Goal: Communication & Community: Connect with others

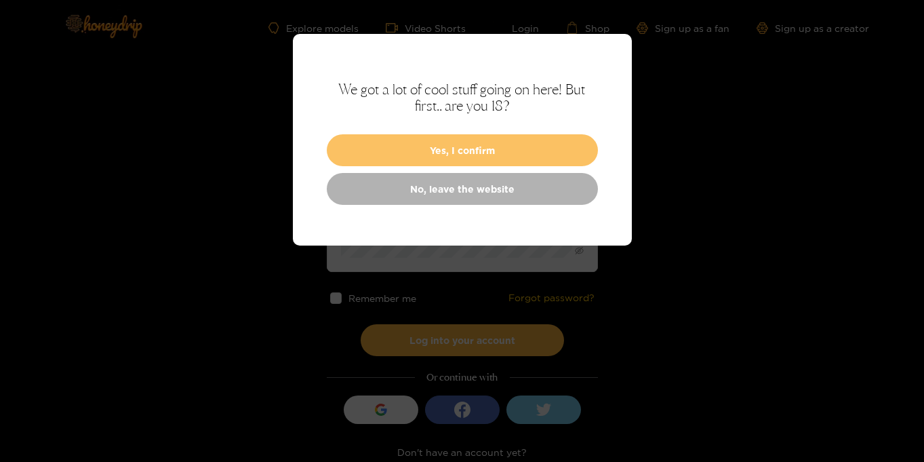
type input "**********"
click at [464, 155] on button "Yes, I confirm" at bounding box center [462, 150] width 271 height 32
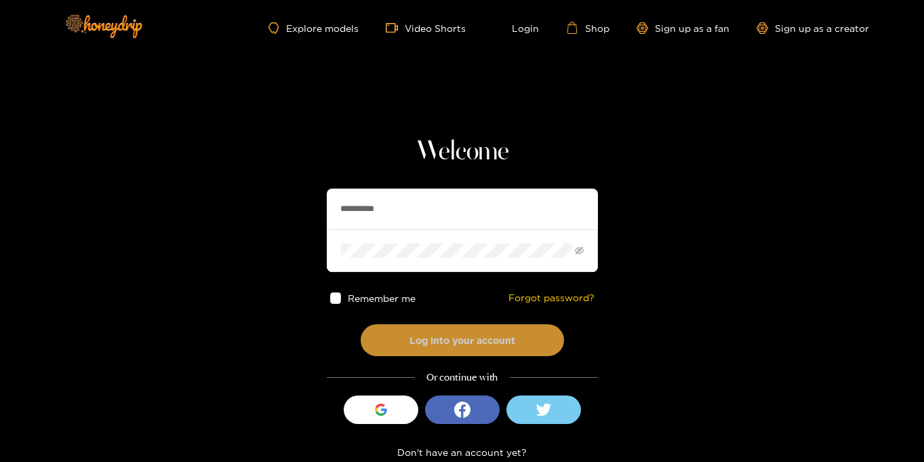
click at [470, 343] on button "Log into your account" at bounding box center [462, 340] width 203 height 32
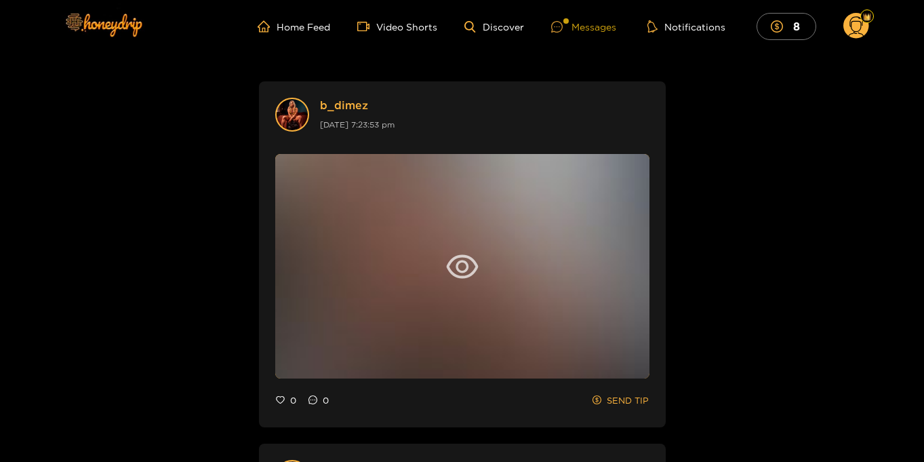
click at [579, 26] on div "Messages" at bounding box center [583, 27] width 65 height 16
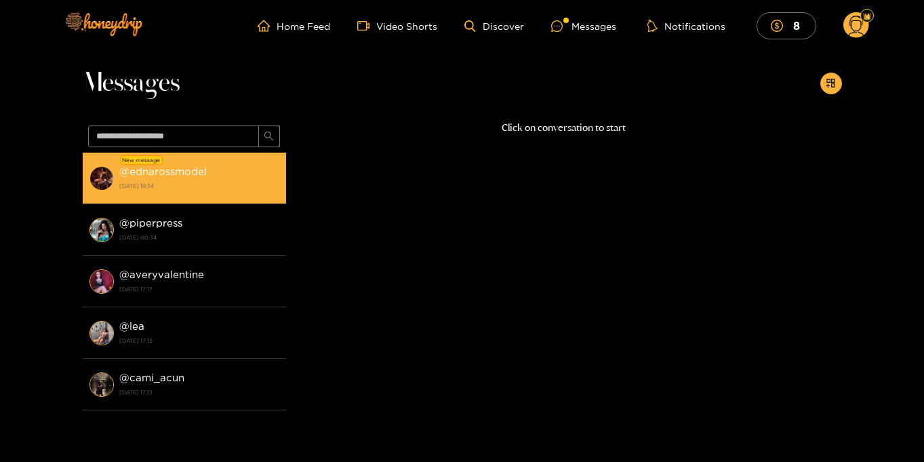
scroll to position [1, 0]
click at [178, 180] on strong "29 September 2025 18:34" at bounding box center [199, 184] width 160 height 12
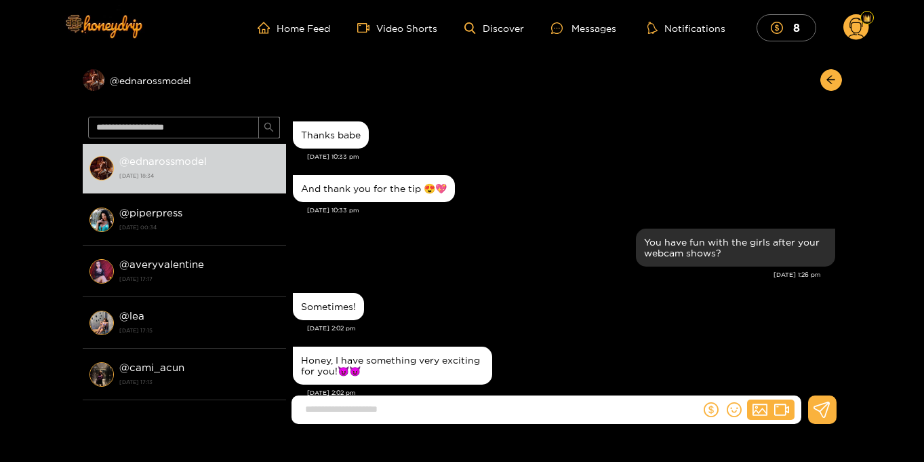
scroll to position [1350, 0]
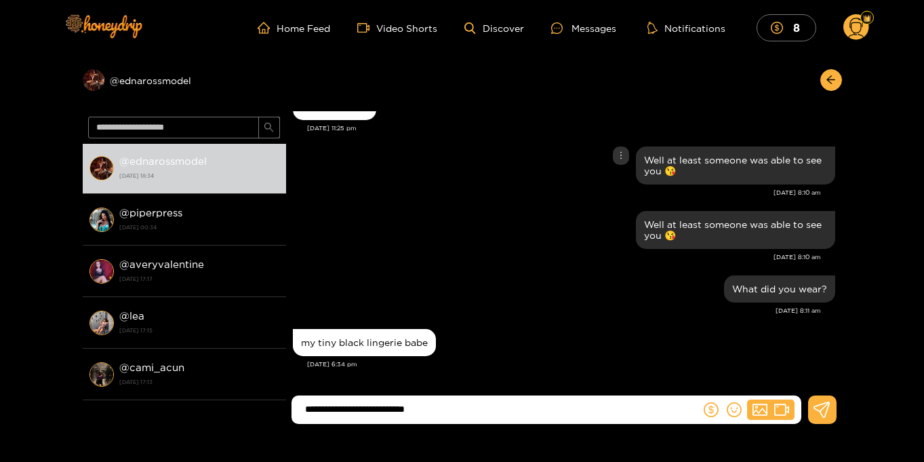
type input "**********"
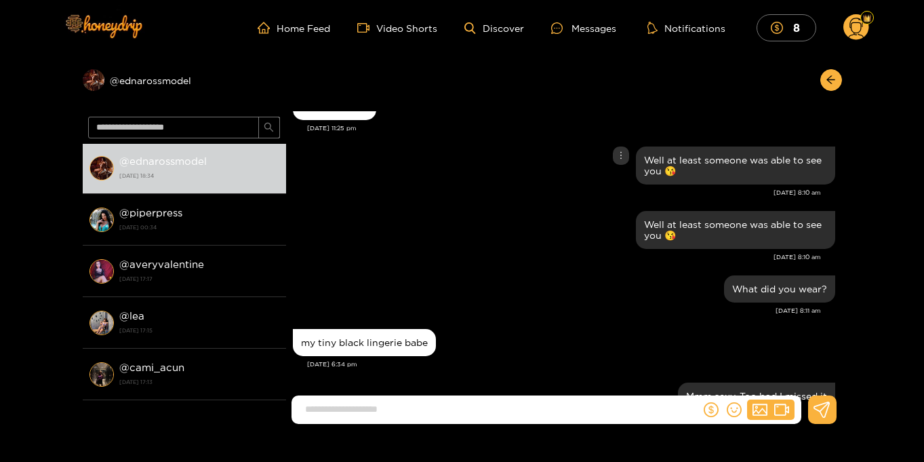
scroll to position [1404, 0]
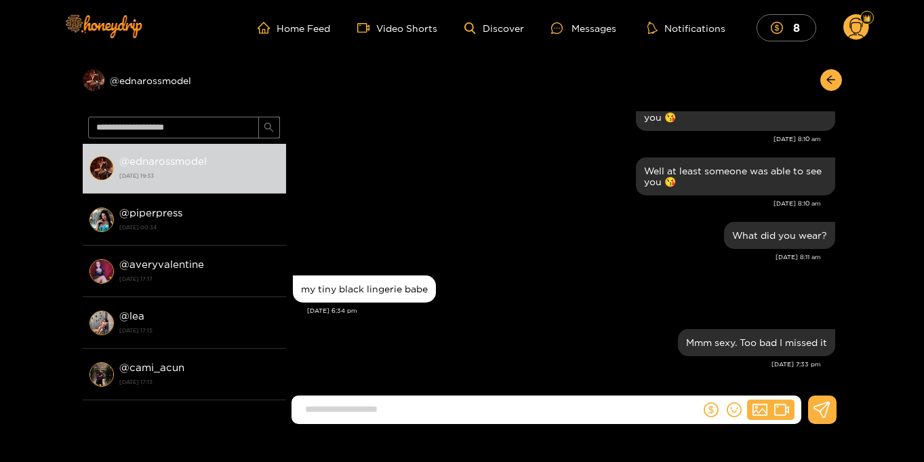
click at [859, 30] on circle at bounding box center [856, 27] width 26 height 26
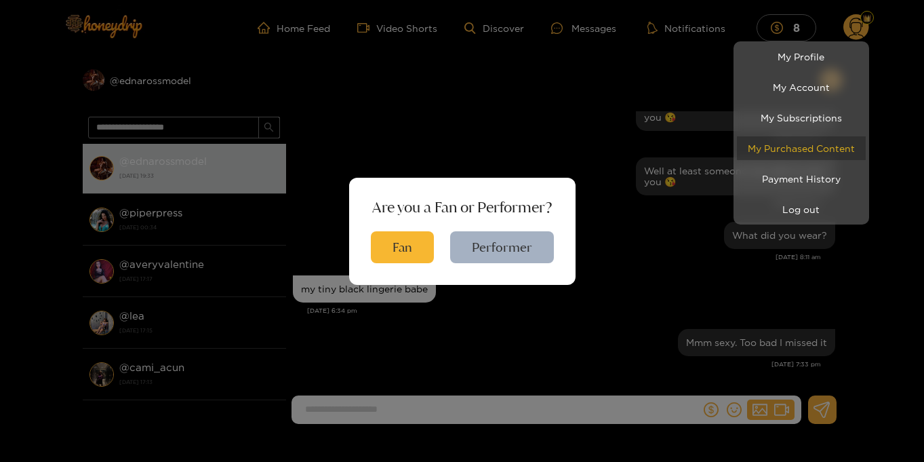
click at [823, 151] on link "My Purchased Content" at bounding box center [801, 148] width 129 height 24
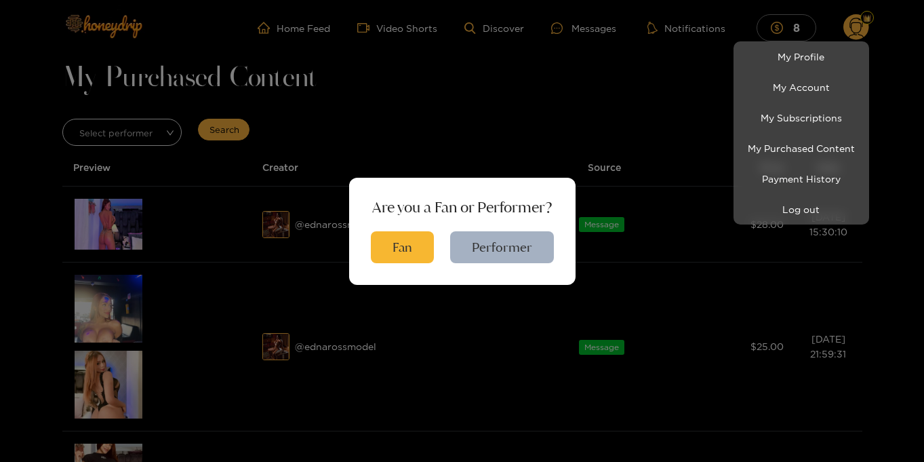
click at [414, 251] on div at bounding box center [462, 231] width 924 height 462
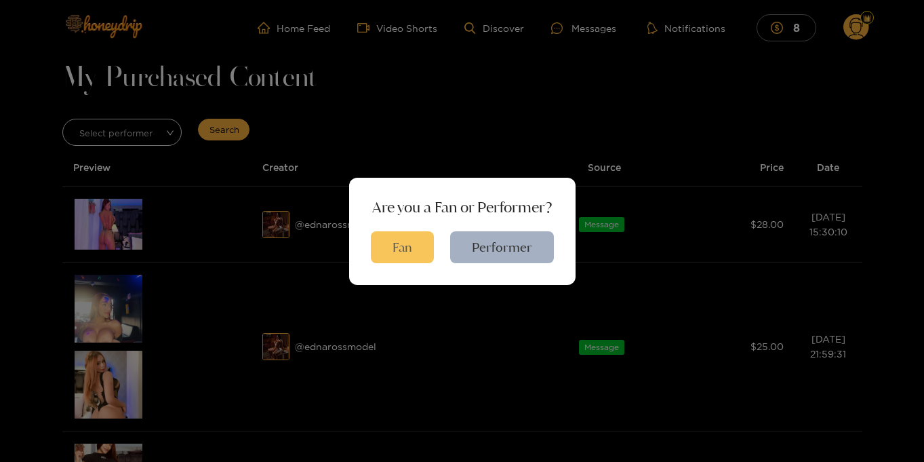
click at [417, 254] on button "Fan" at bounding box center [402, 247] width 63 height 32
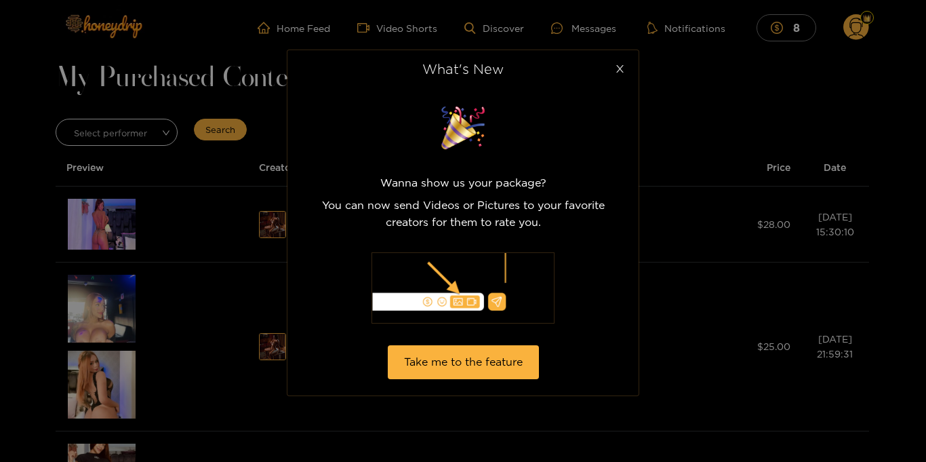
click at [624, 70] on span "Close" at bounding box center [620, 69] width 38 height 38
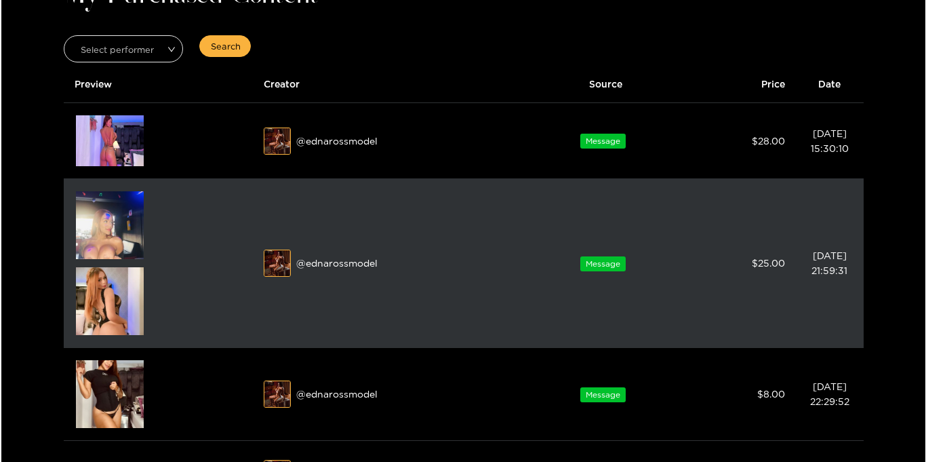
scroll to position [87, 0]
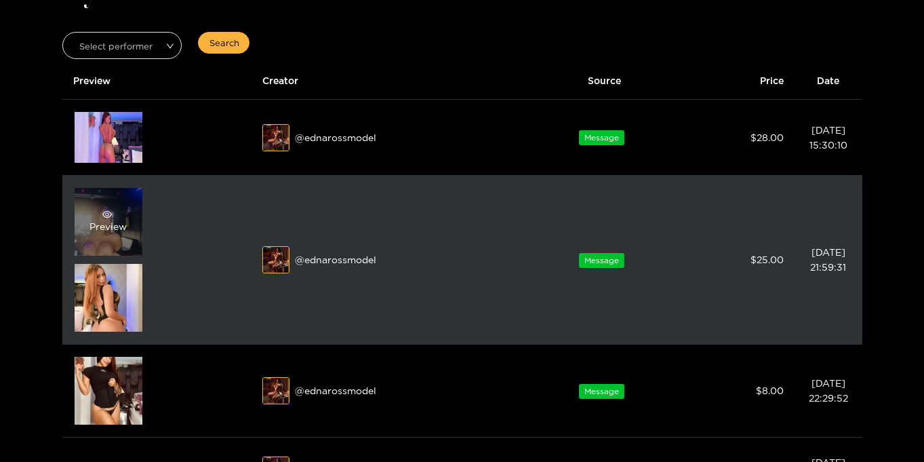
click at [120, 238] on div "Preview" at bounding box center [109, 222] width 68 height 68
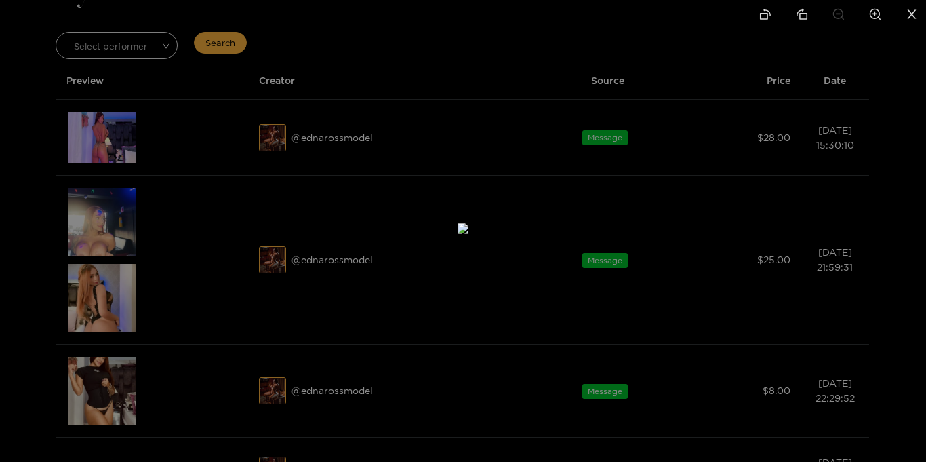
click at [912, 24] on li at bounding box center [912, 15] width 28 height 31
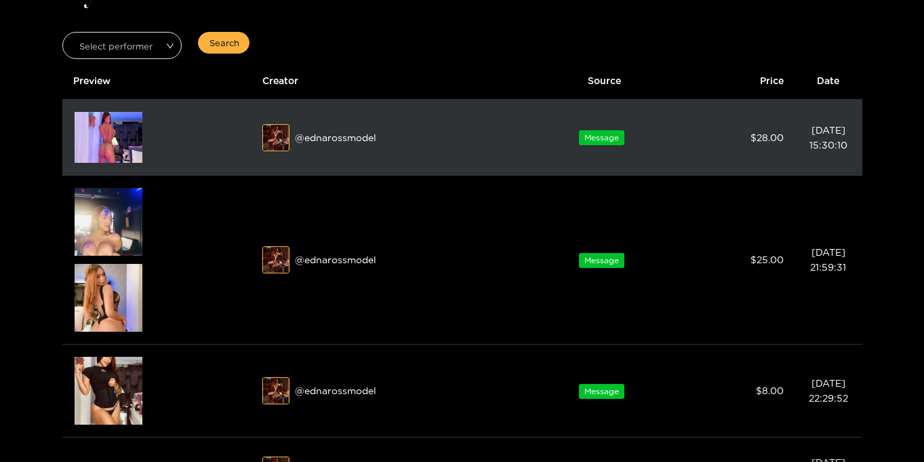
click at [114, 117] on img at bounding box center [109, 137] width 68 height 51
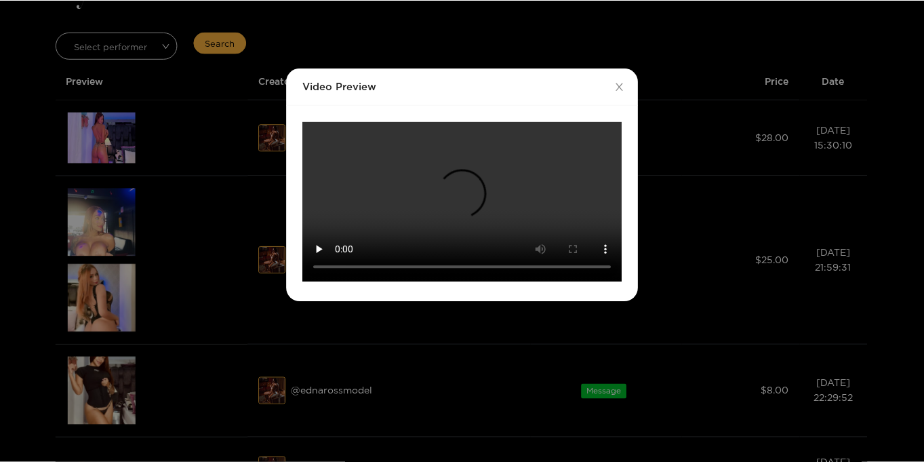
scroll to position [0, 0]
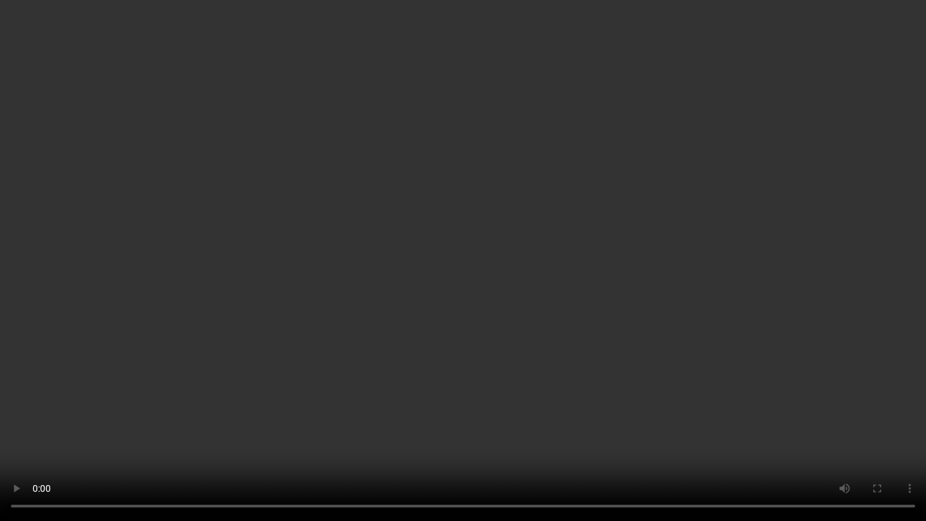
click at [801, 186] on video "Your browser does not support the video tag." at bounding box center [463, 260] width 926 height 521
click at [795, 183] on video "Your browser does not support the video tag." at bounding box center [463, 260] width 926 height 521
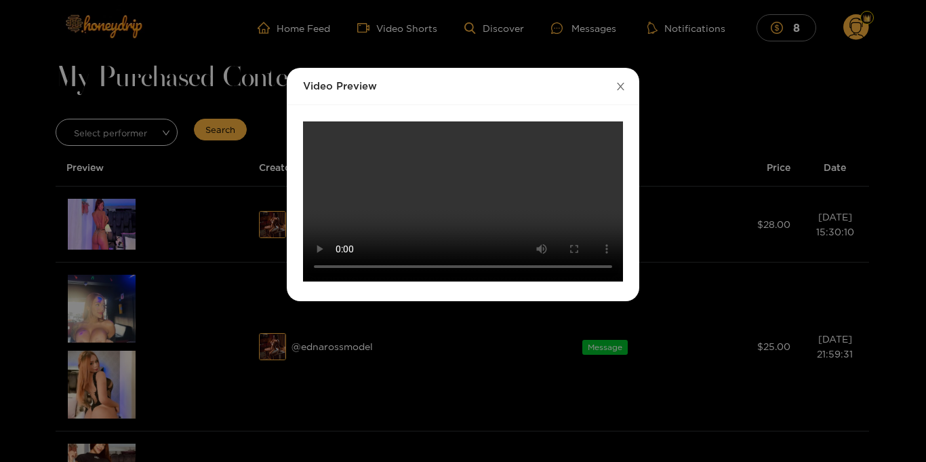
click at [622, 92] on span "Close" at bounding box center [620, 87] width 38 height 38
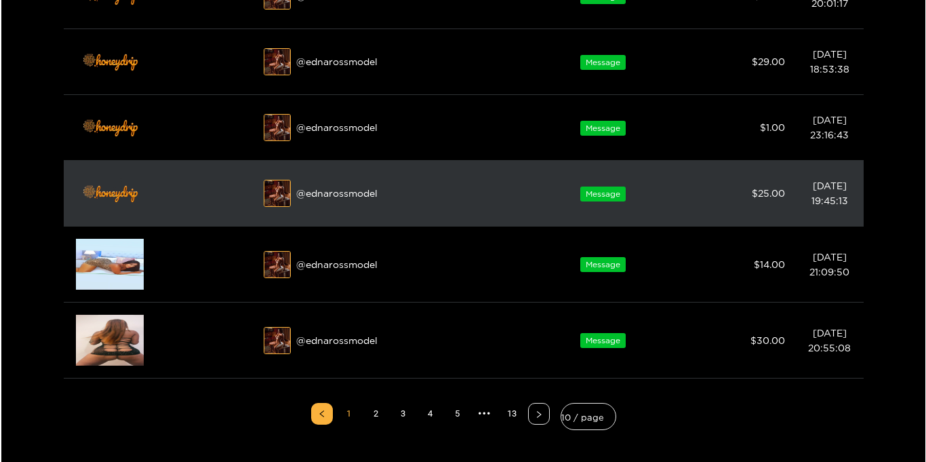
scroll to position [634, 0]
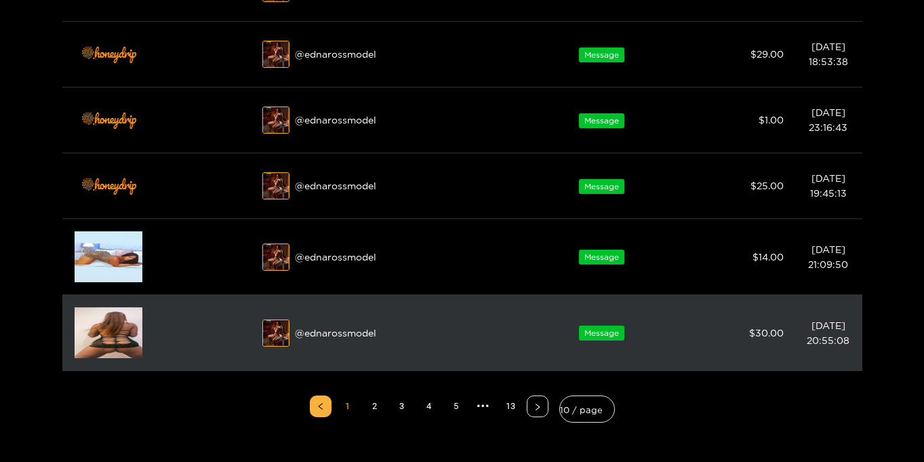
click at [105, 340] on img at bounding box center [109, 332] width 68 height 51
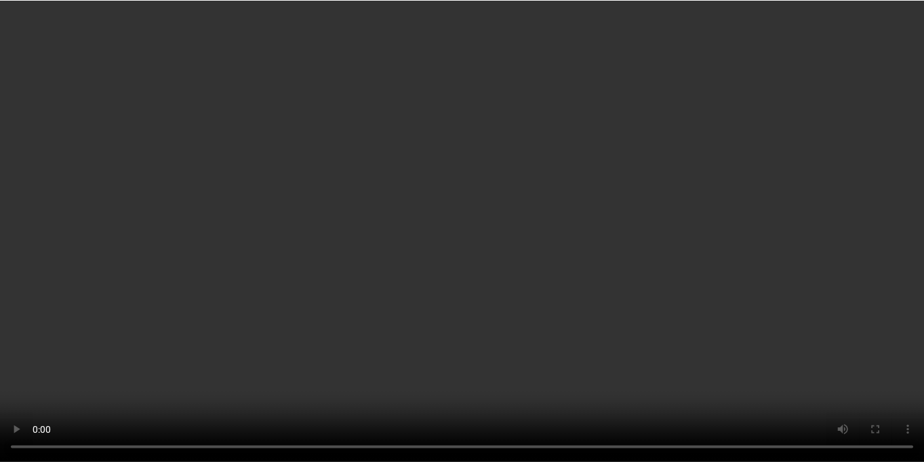
scroll to position [0, 0]
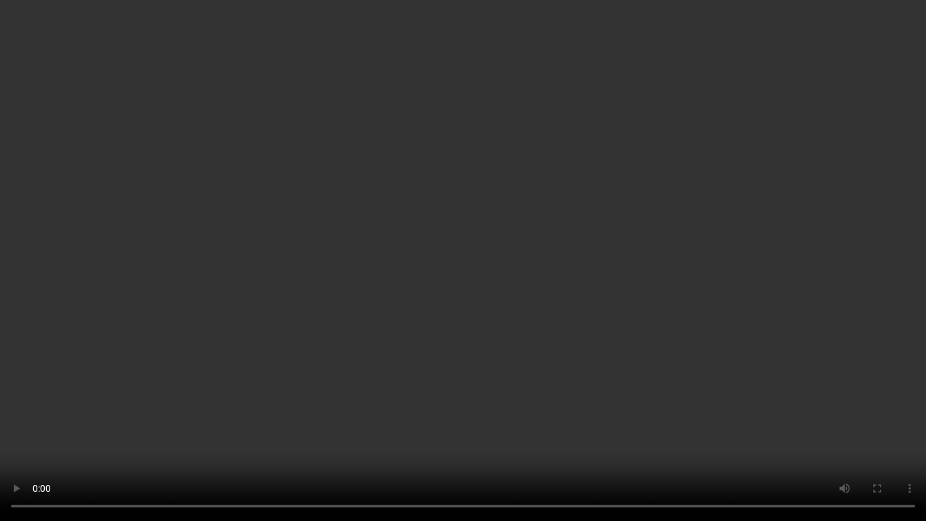
click at [796, 273] on video "Your browser does not support the video tag." at bounding box center [463, 260] width 926 height 521
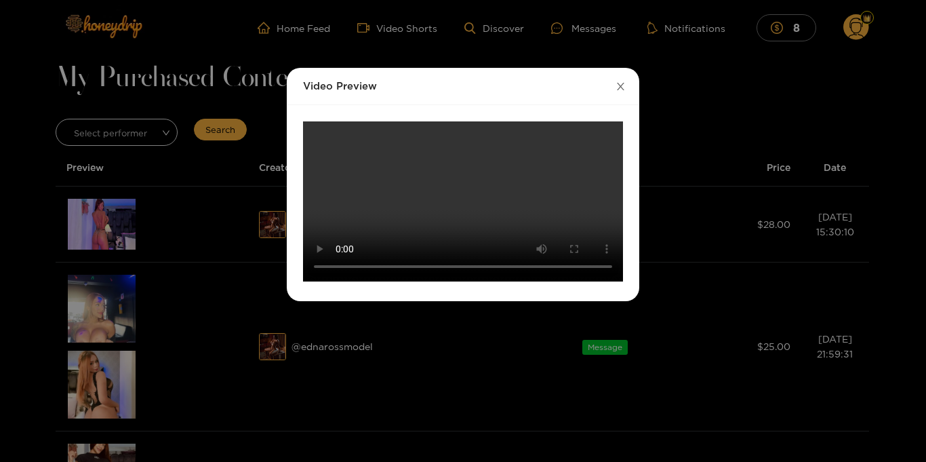
click at [616, 84] on icon "close" at bounding box center [621, 86] width 10 height 10
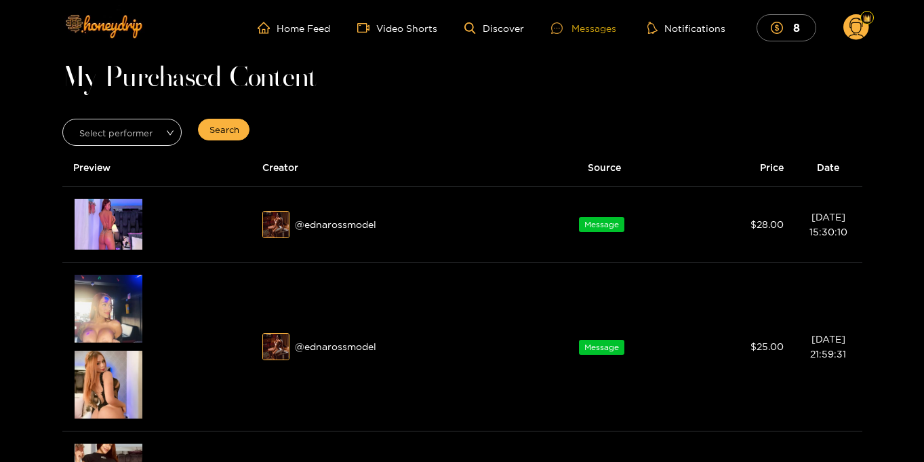
click at [587, 28] on div "Messages" at bounding box center [583, 28] width 65 height 16
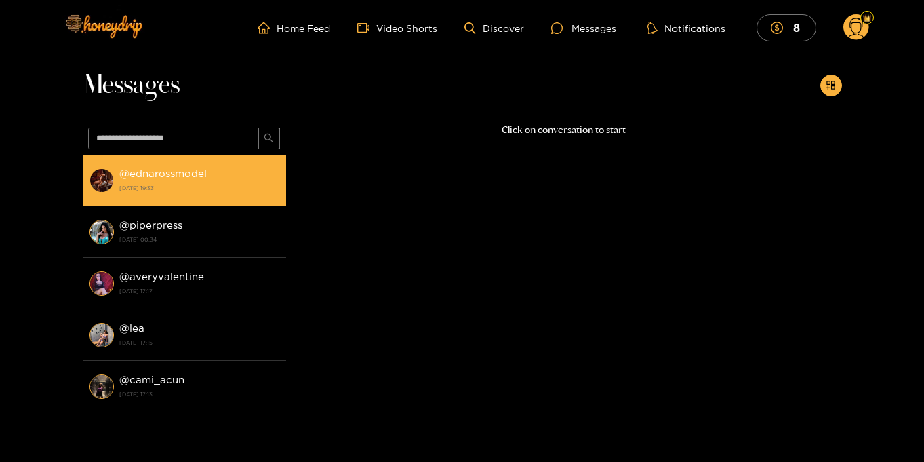
click at [168, 188] on strong "29 September 2025 19:33" at bounding box center [199, 188] width 160 height 12
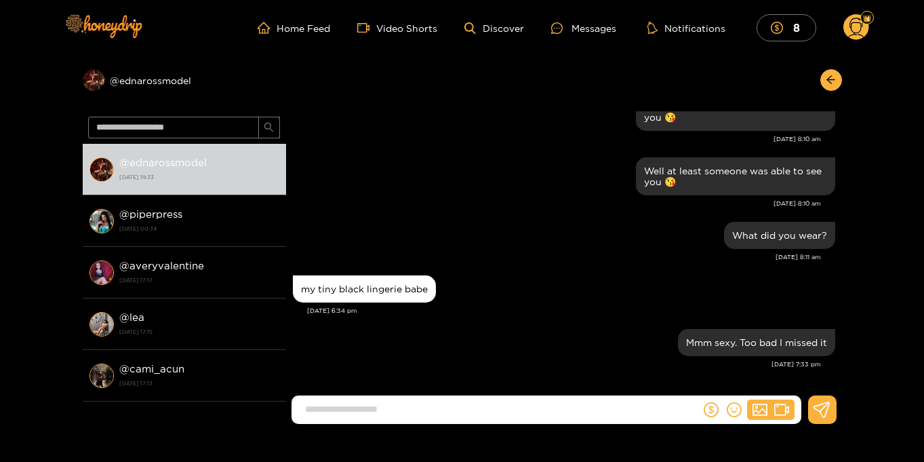
scroll to position [1350, 0]
type input "**********"
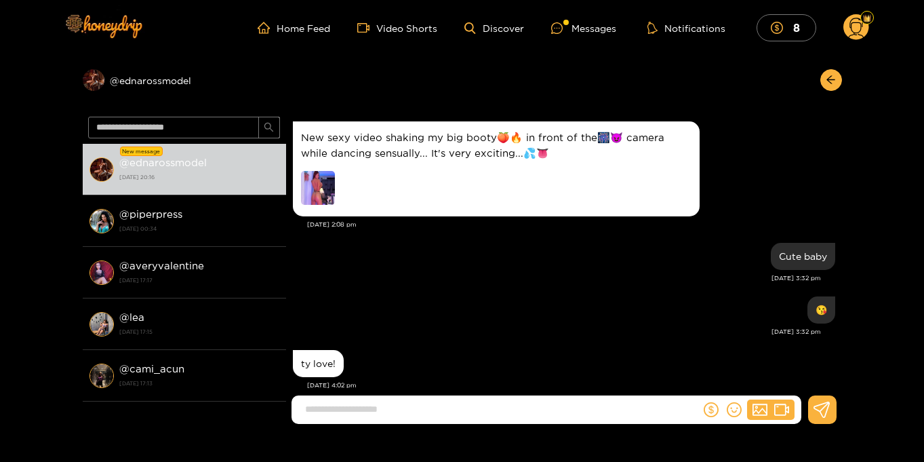
scroll to position [1404, 0]
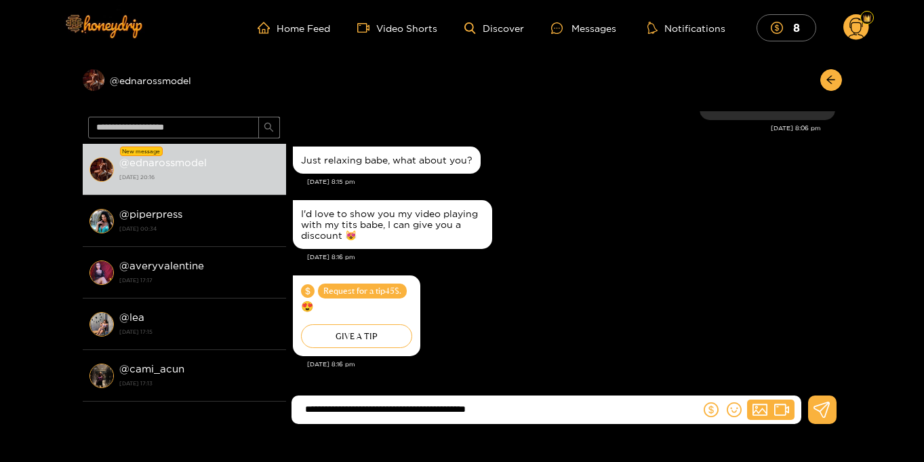
click at [593, 415] on input "**********" at bounding box center [499, 409] width 402 height 22
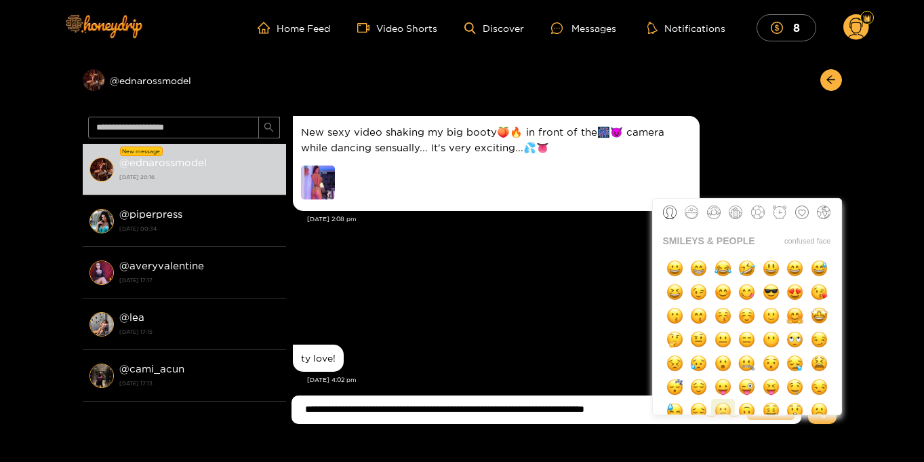
scroll to position [1250, 0]
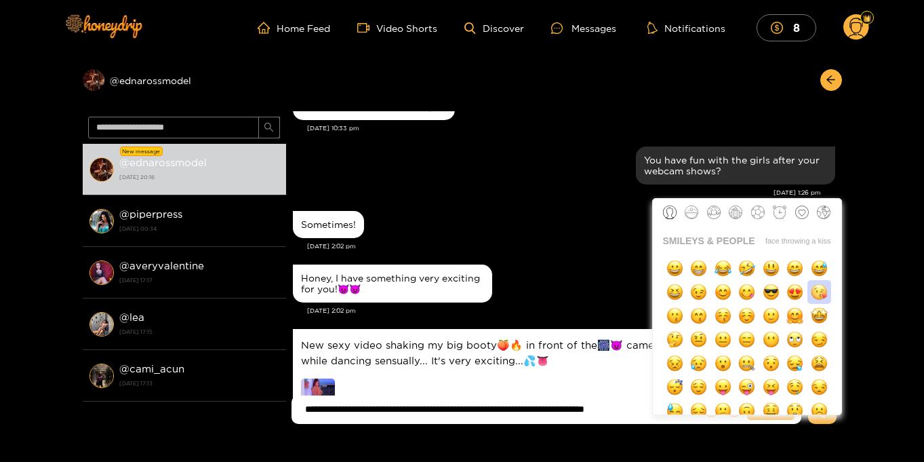
click at [814, 297] on img "button" at bounding box center [819, 291] width 17 height 17
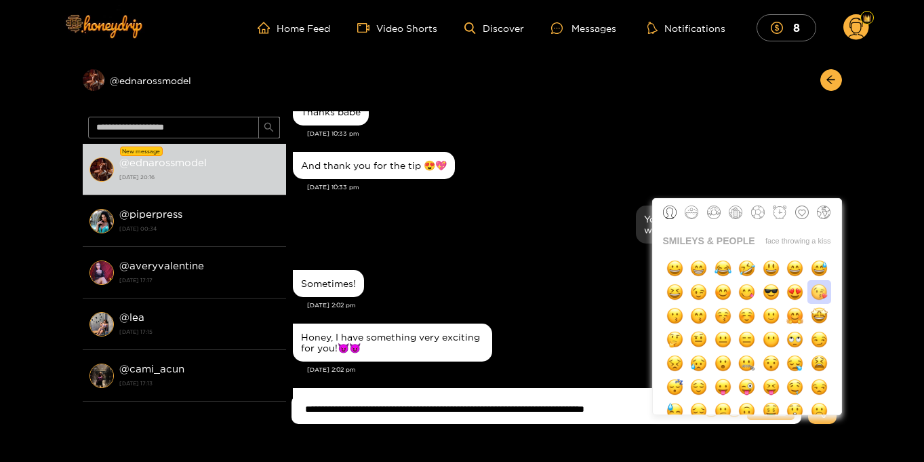
type input "**********"
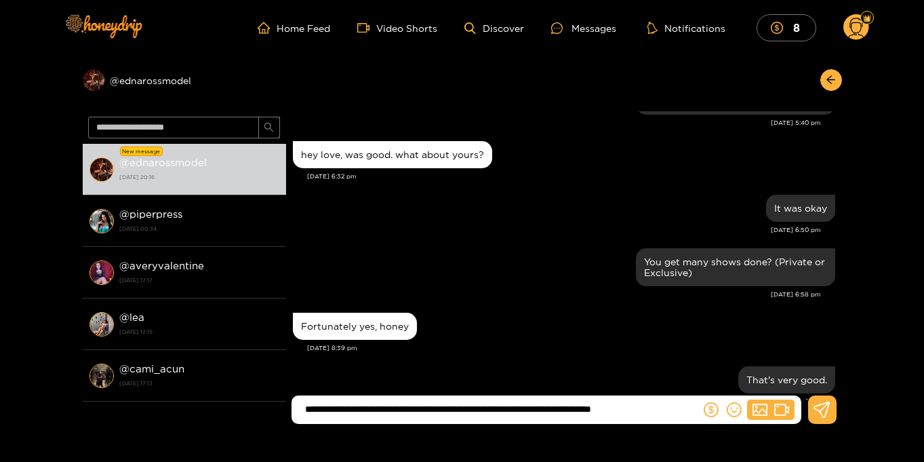
scroll to position [1292, 0]
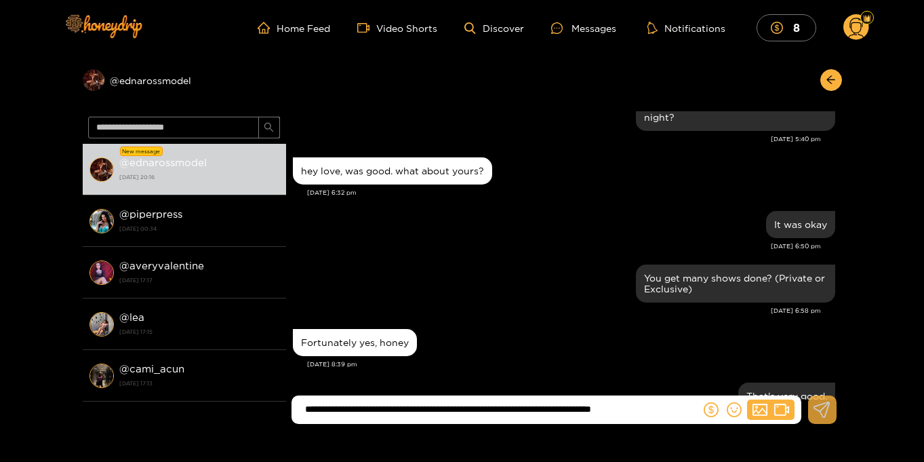
click at [820, 412] on icon at bounding box center [822, 409] width 16 height 16
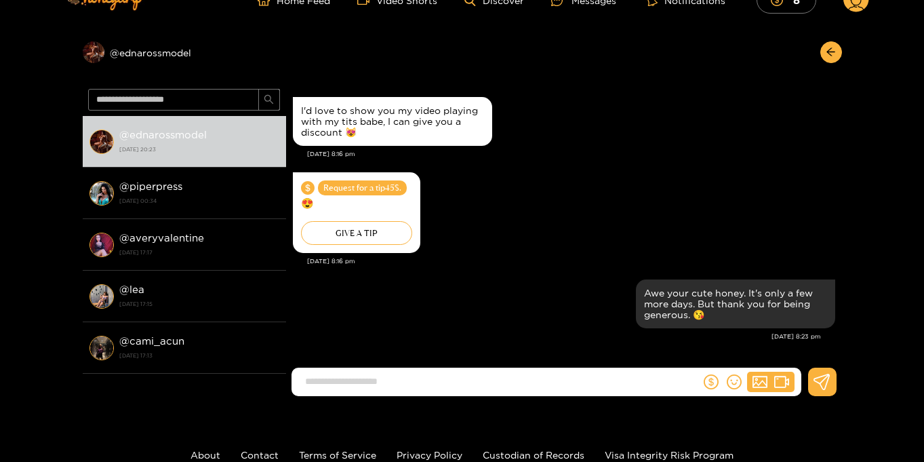
scroll to position [0, 0]
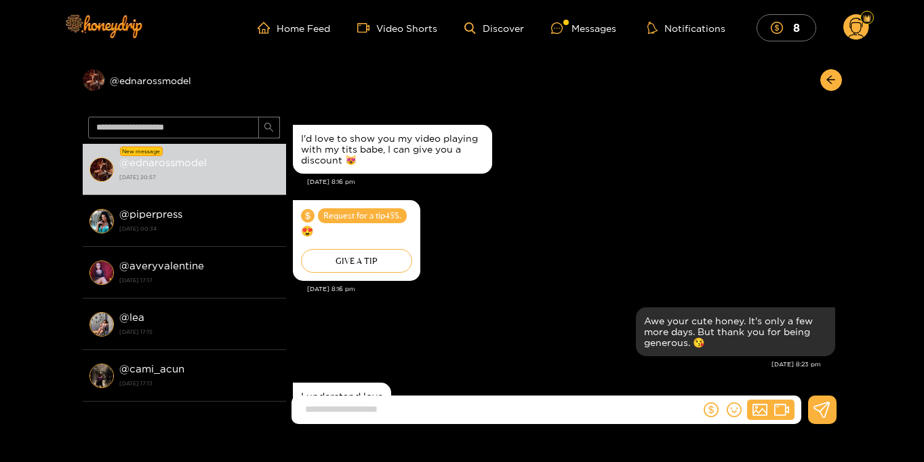
scroll to position [1411, 0]
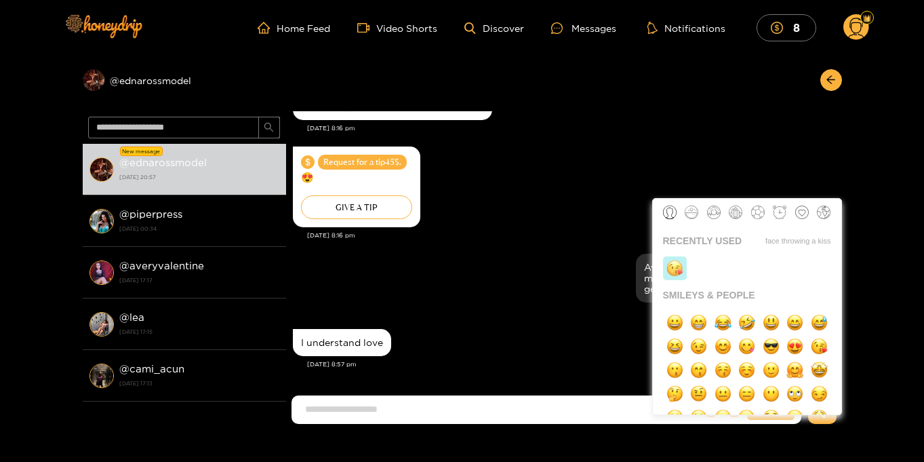
click at [672, 275] on img "button" at bounding box center [675, 268] width 17 height 17
type input "**"
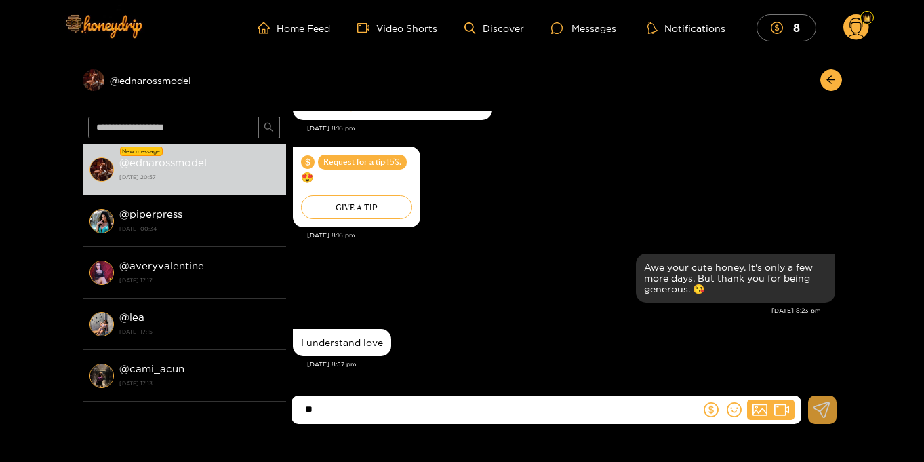
click at [822, 410] on icon at bounding box center [822, 409] width 17 height 16
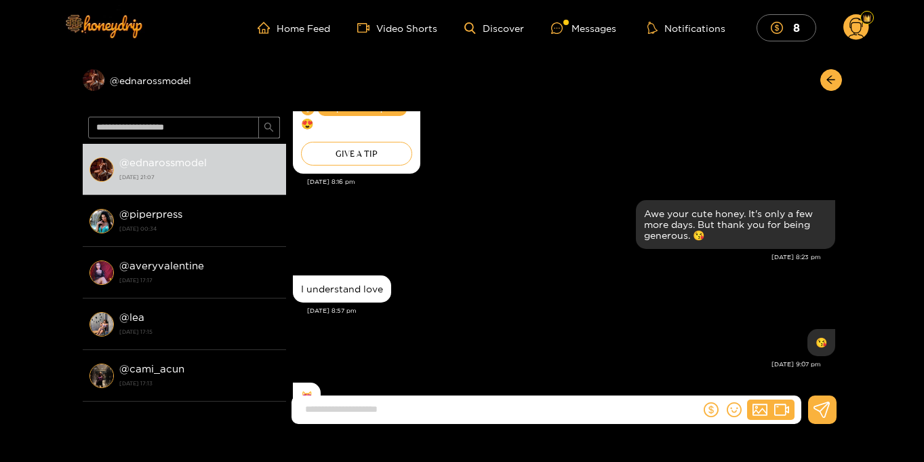
scroll to position [1411, 0]
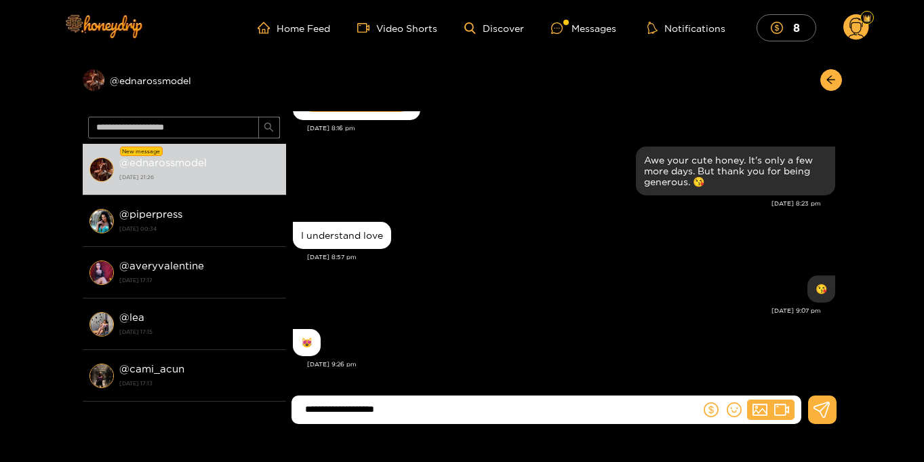
type input "**********"
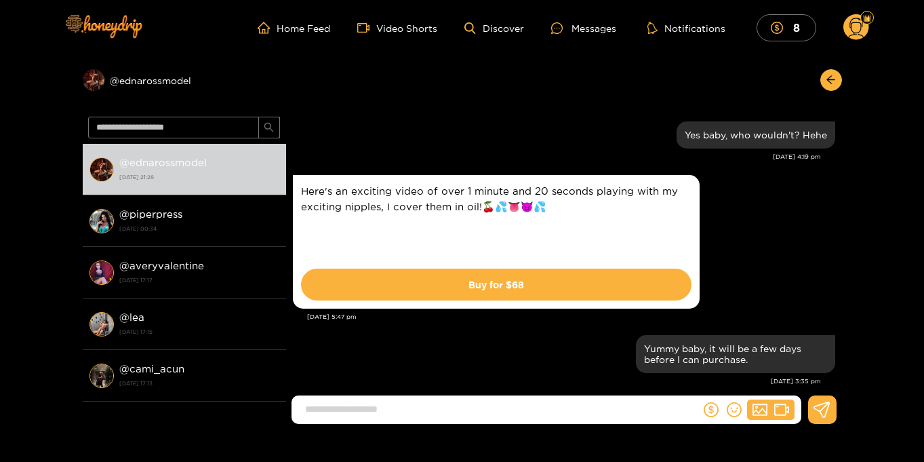
scroll to position [1347, 0]
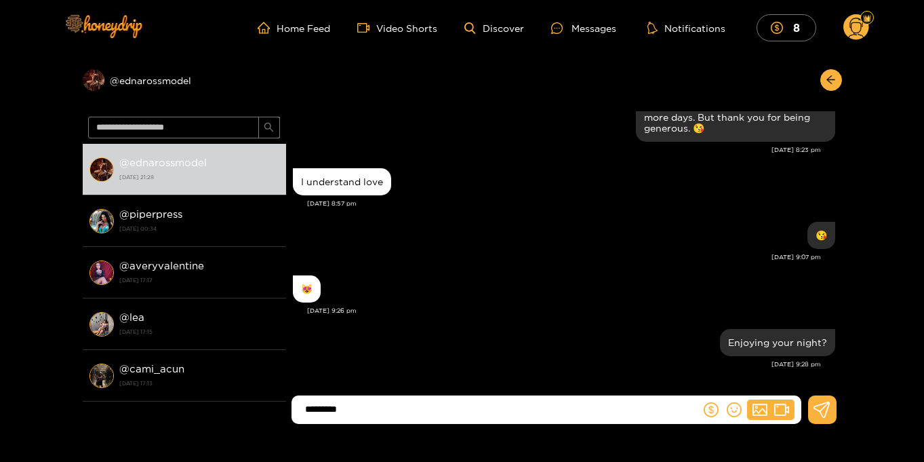
type input "*********"
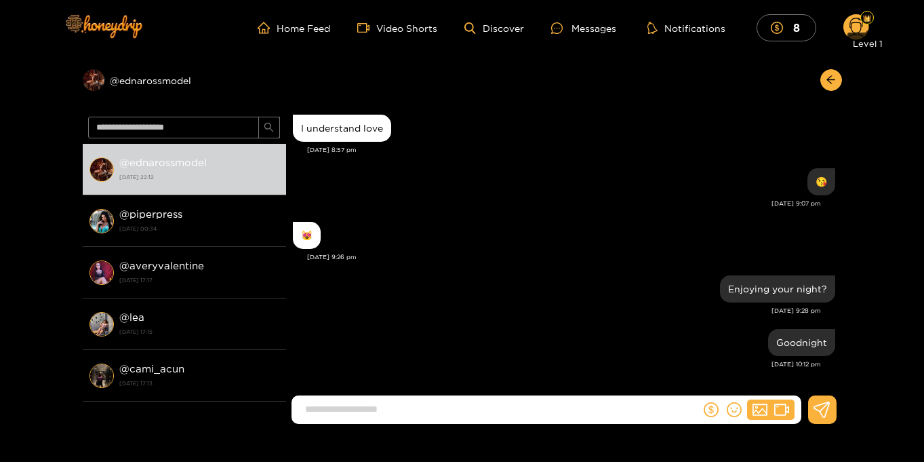
click at [859, 23] on circle at bounding box center [856, 27] width 26 height 26
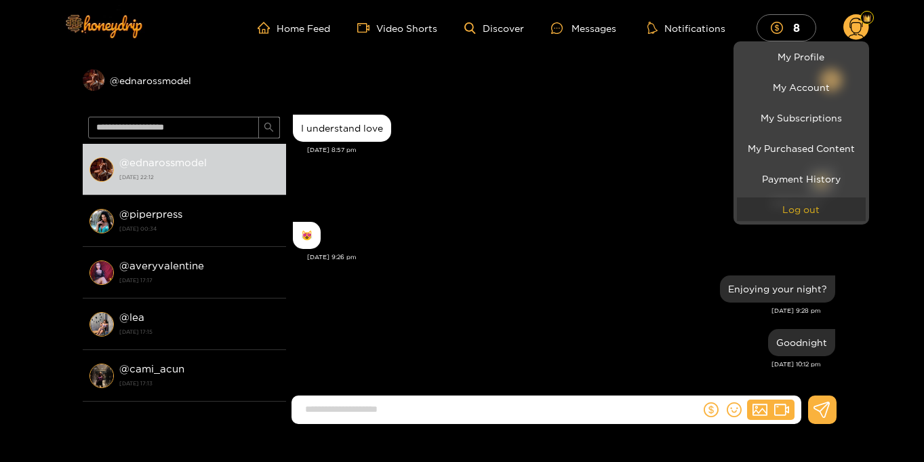
click at [810, 209] on button "Log out" at bounding box center [801, 209] width 129 height 24
